Goal: Check status: Check status

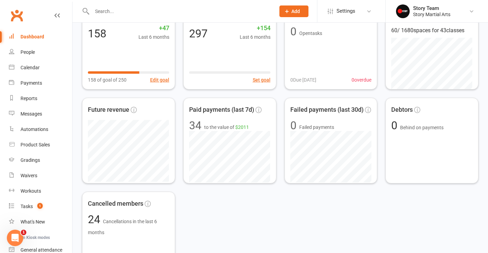
scroll to position [61, 0]
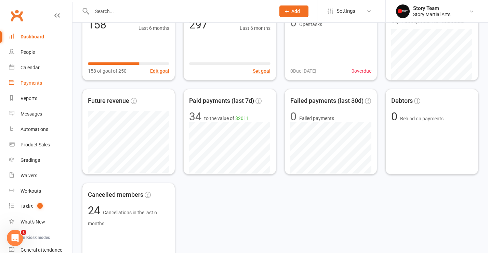
click at [34, 80] on div "Payments" at bounding box center [32, 82] width 22 height 5
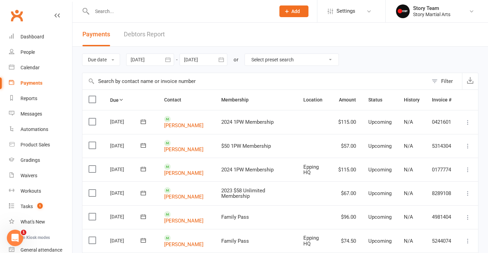
click at [170, 59] on icon "button" at bounding box center [167, 59] width 5 height 4
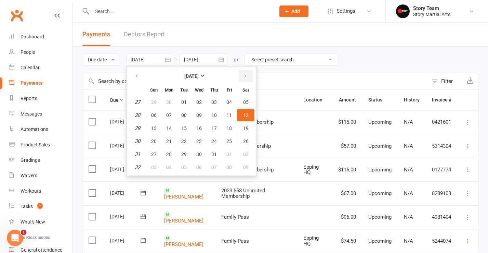
click at [252, 77] on button "button" at bounding box center [246, 76] width 15 height 12
click at [231, 103] on span "01" at bounding box center [229, 101] width 5 height 5
type input "[DATE]"
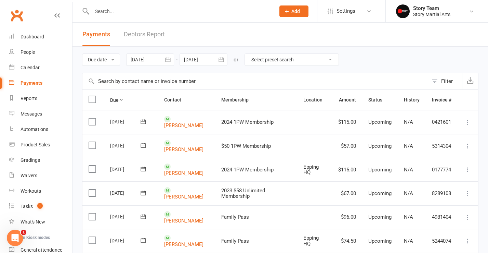
click at [224, 59] on icon "button" at bounding box center [221, 59] width 5 height 4
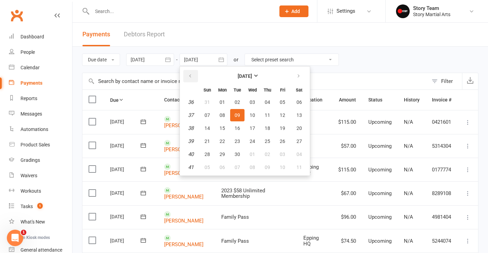
click at [191, 75] on icon "button" at bounding box center [190, 75] width 5 height 5
click at [238, 129] on span "12" at bounding box center [237, 127] width 5 height 5
type input "[DATE]"
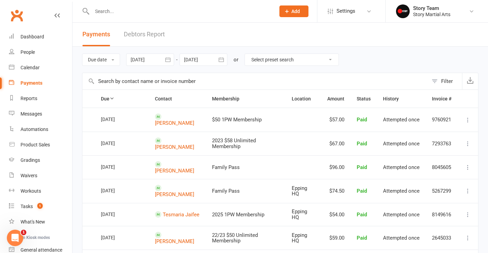
click at [170, 59] on icon "button" at bounding box center [167, 59] width 5 height 4
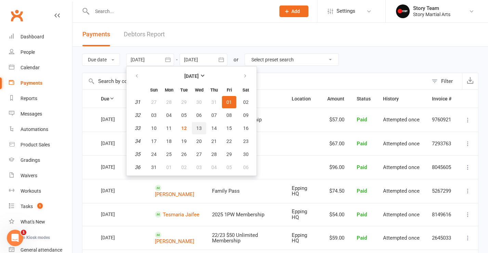
click at [198, 129] on span "13" at bounding box center [198, 127] width 5 height 5
type input "[DATE]"
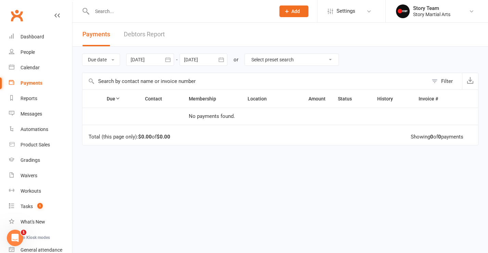
click at [215, 58] on div at bounding box center [204, 59] width 48 height 12
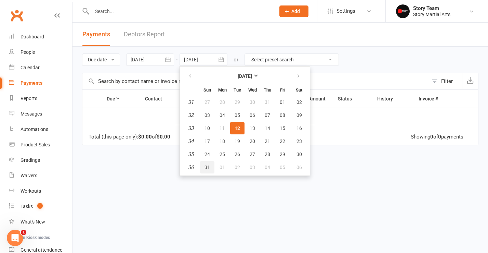
click at [210, 167] on span "31" at bounding box center [207, 166] width 5 height 5
type input "[DATE]"
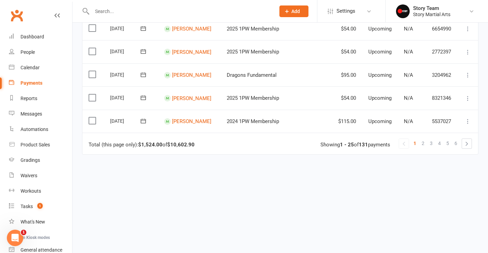
scroll to position [570, 0]
click at [27, 36] on div "Dashboard" at bounding box center [33, 36] width 24 height 5
